Goal: Use online tool/utility: Utilize a website feature to perform a specific function

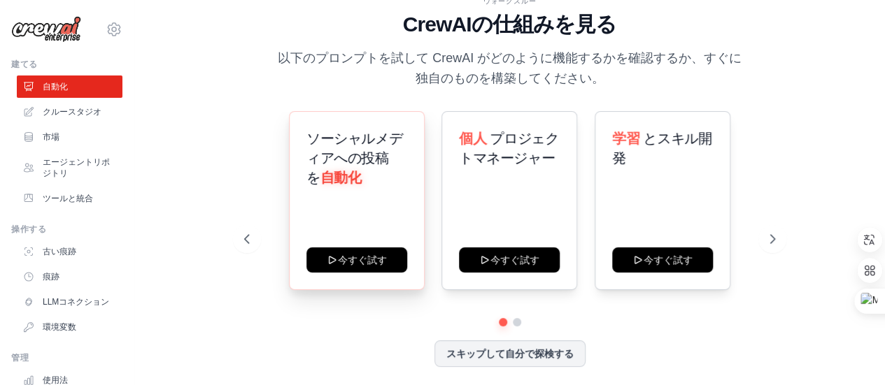
scroll to position [3, 0]
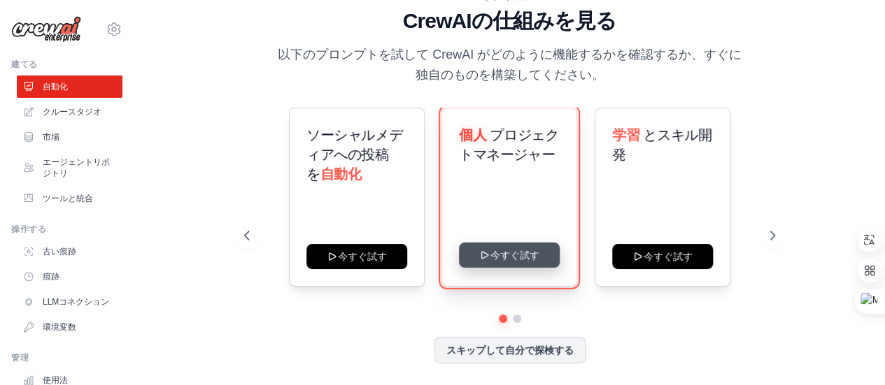
click at [523, 251] on button "今すぐ試す" at bounding box center [509, 255] width 101 height 25
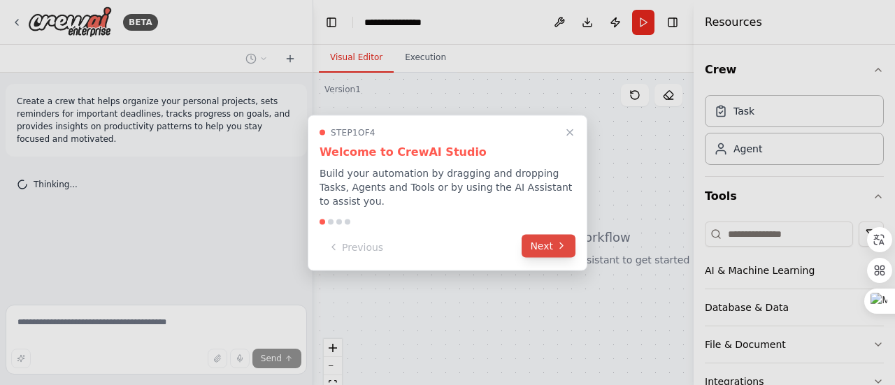
click at [564, 234] on button "Next" at bounding box center [549, 245] width 54 height 23
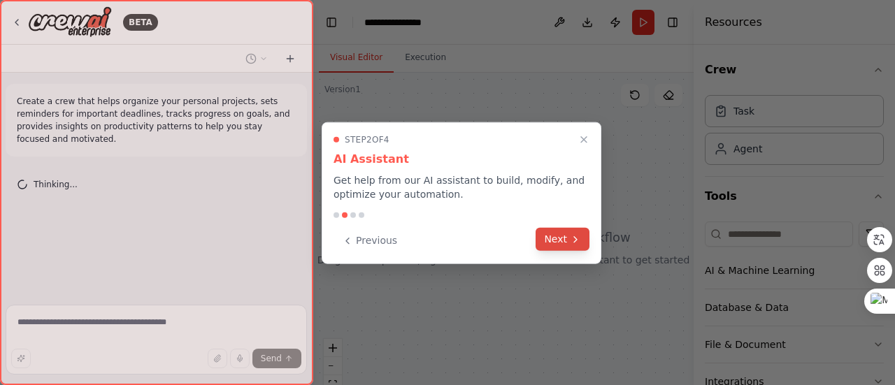
click at [560, 236] on button "Next" at bounding box center [563, 239] width 54 height 23
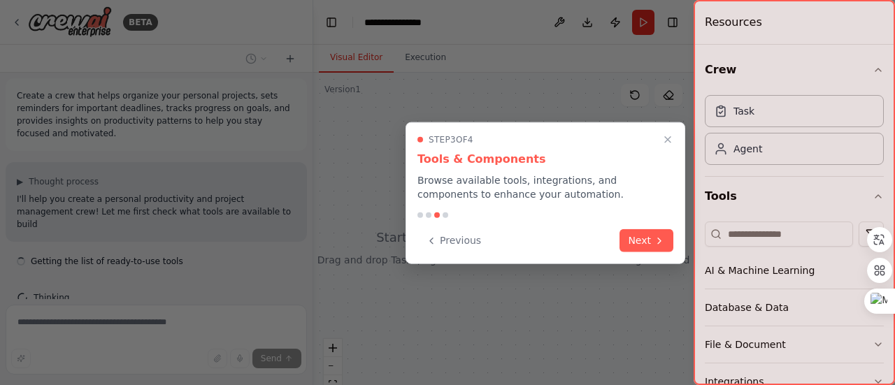
scroll to position [18, 0]
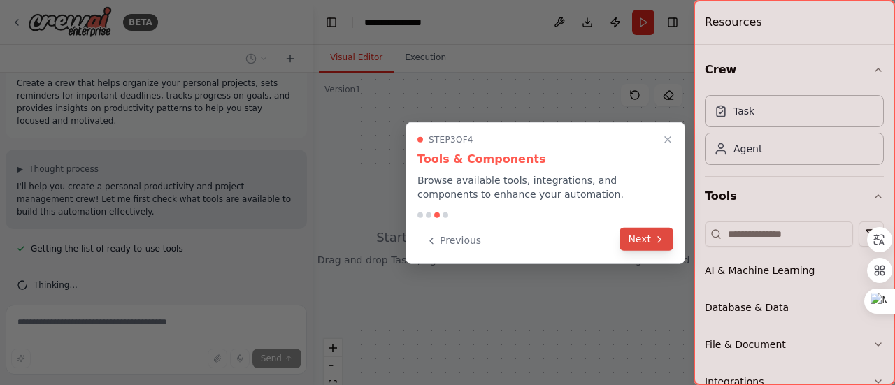
click at [651, 239] on button "Next" at bounding box center [647, 239] width 54 height 23
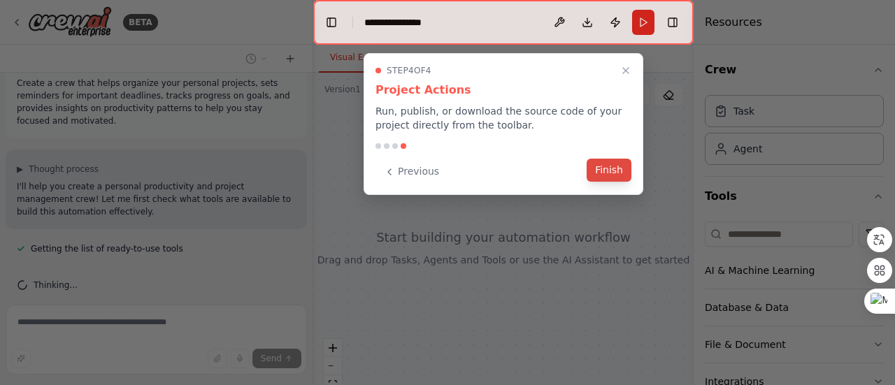
click at [616, 164] on button "Finish" at bounding box center [609, 170] width 45 height 23
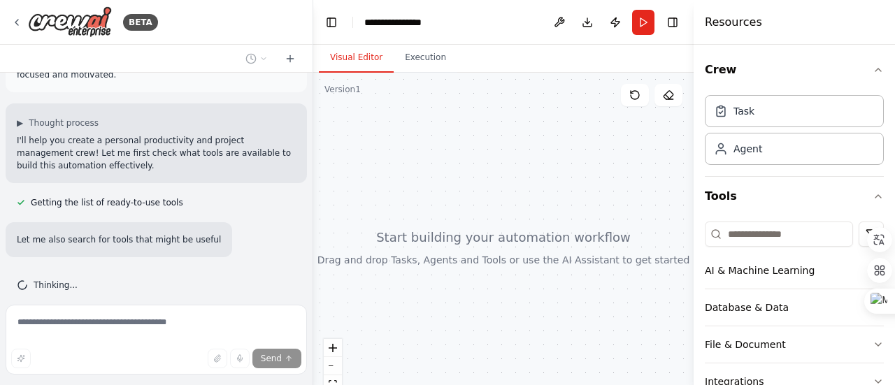
scroll to position [105, 0]
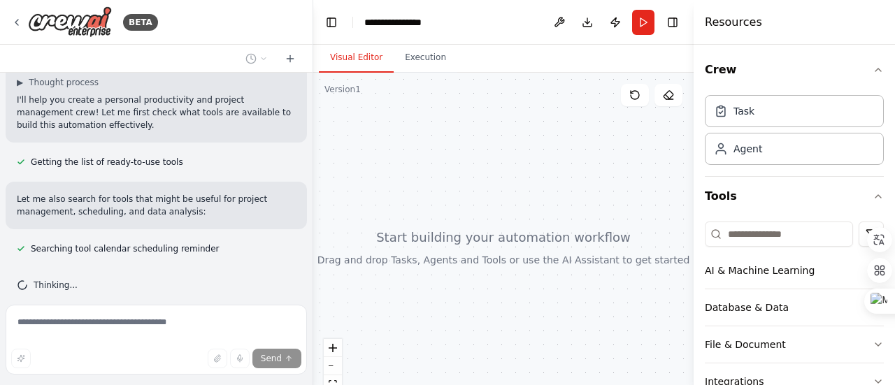
drag, startPoint x: 761, startPoint y: 0, endPoint x: 568, endPoint y: 89, distance: 212.5
click at [568, 89] on div at bounding box center [503, 248] width 380 height 350
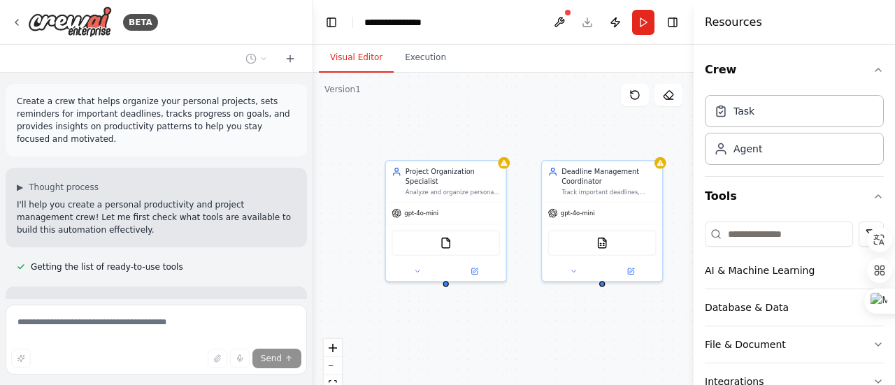
scroll to position [378, 0]
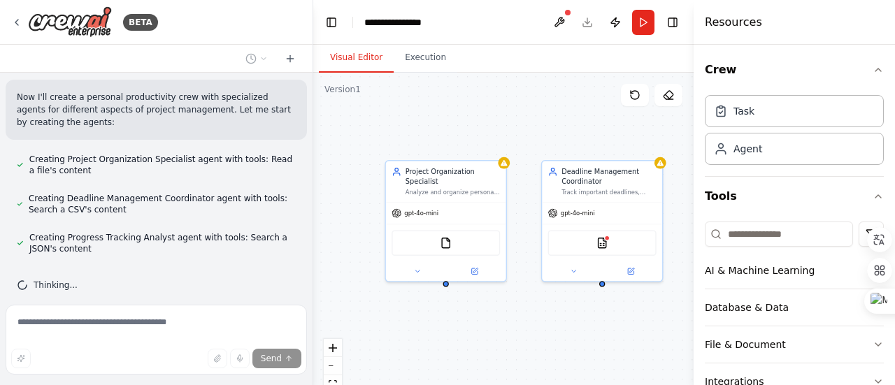
click at [24, 278] on icon at bounding box center [22, 285] width 14 height 14
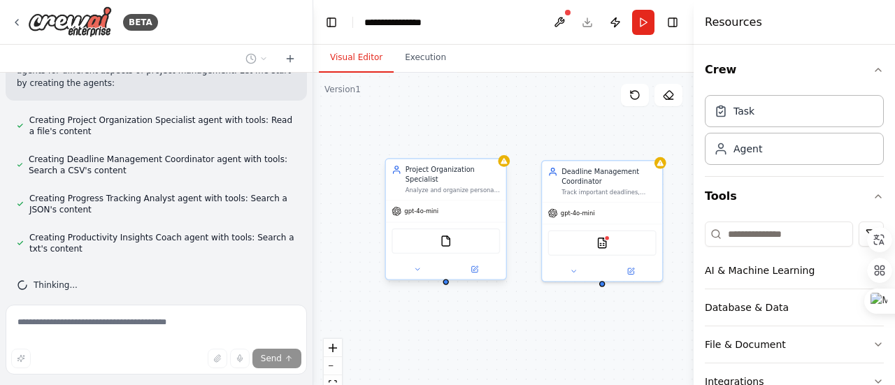
click at [431, 238] on div "FileReadTool" at bounding box center [446, 241] width 108 height 25
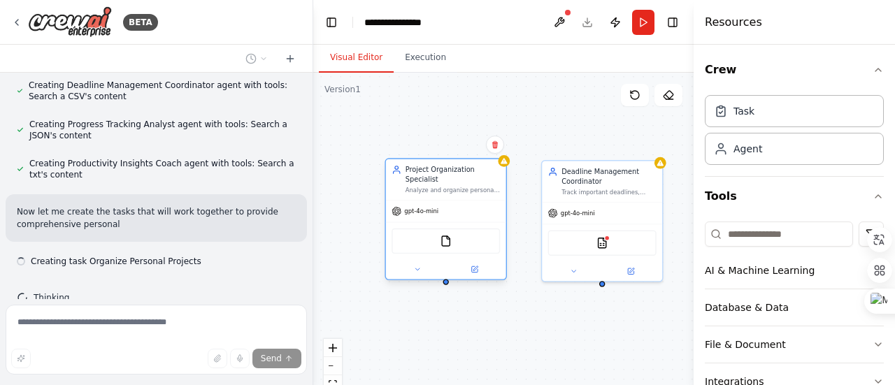
scroll to position [503, 0]
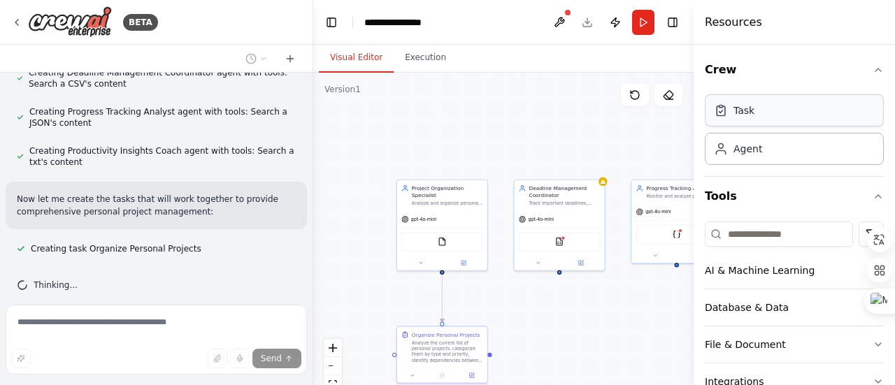
click at [773, 115] on div "Task" at bounding box center [794, 110] width 179 height 32
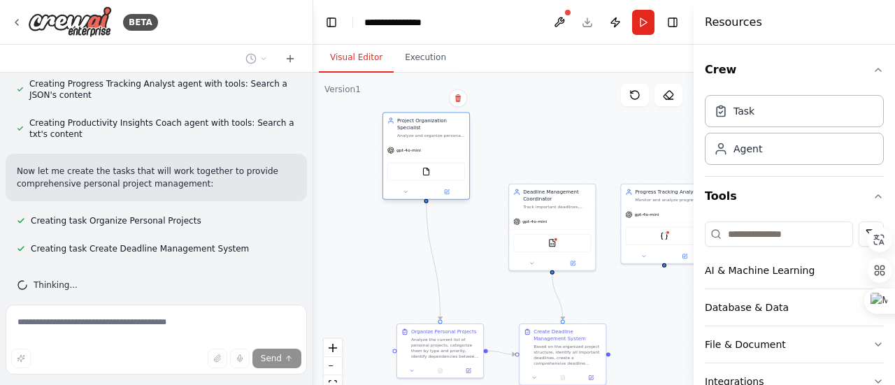
drag, startPoint x: 445, startPoint y: 215, endPoint x: 430, endPoint y: 138, distance: 78.4
click at [430, 143] on div "gpt-4o-mini" at bounding box center [426, 150] width 86 height 15
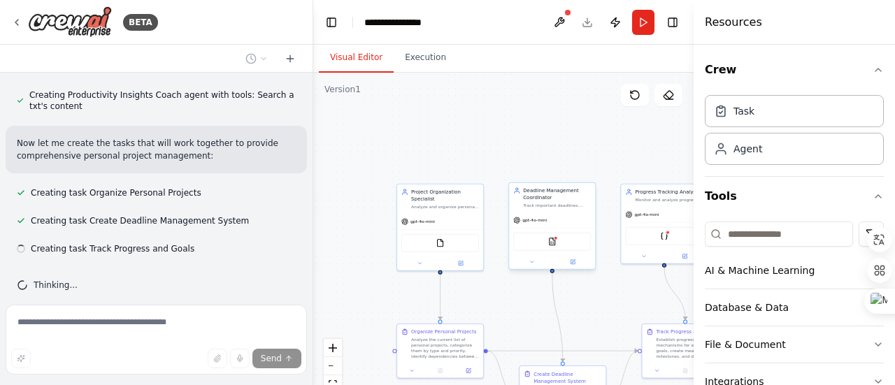
drag, startPoint x: 536, startPoint y: 191, endPoint x: 520, endPoint y: 108, distance: 84.8
click at [520, 183] on div "Deadline Management Coordinator Track important deadlines, create reminder sche…" at bounding box center [552, 197] width 86 height 29
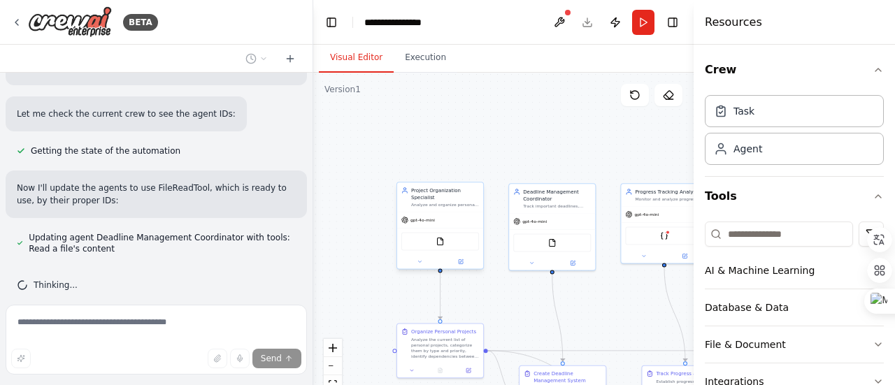
scroll to position [957, 0]
